Goal: Transaction & Acquisition: Purchase product/service

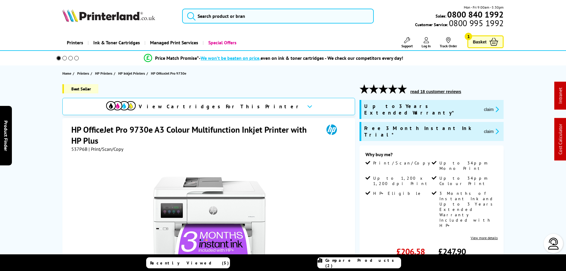
click at [482, 106] on button "claim" at bounding box center [491, 109] width 19 height 7
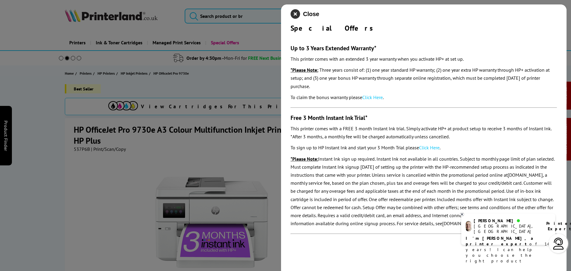
click at [294, 15] on icon "close modal" at bounding box center [295, 14] width 10 height 10
